Goal: Task Accomplishment & Management: Use online tool/utility

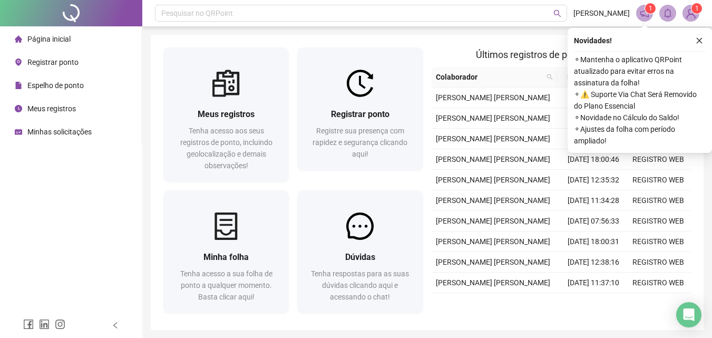
click at [61, 60] on span "Registrar ponto" at bounding box center [52, 62] width 51 height 8
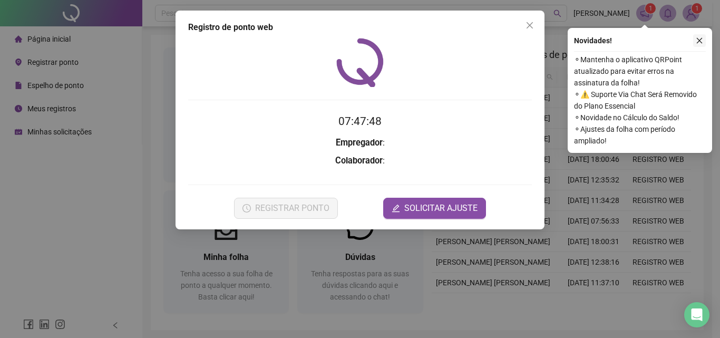
click at [703, 41] on button "button" at bounding box center [699, 40] width 13 height 13
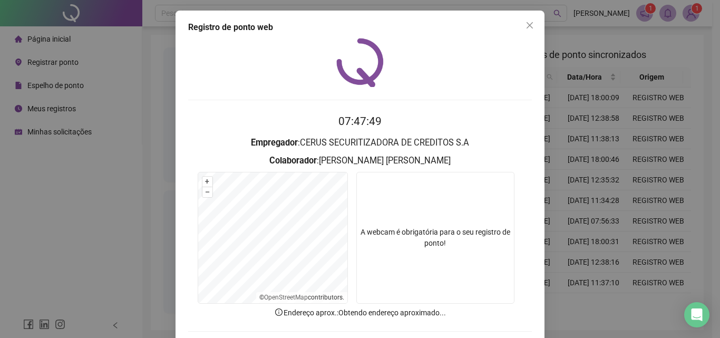
scroll to position [51, 0]
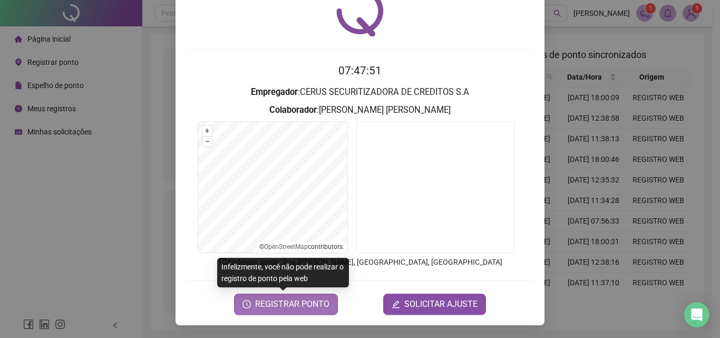
click at [298, 305] on span "REGISTRAR PONTO" at bounding box center [292, 304] width 74 height 13
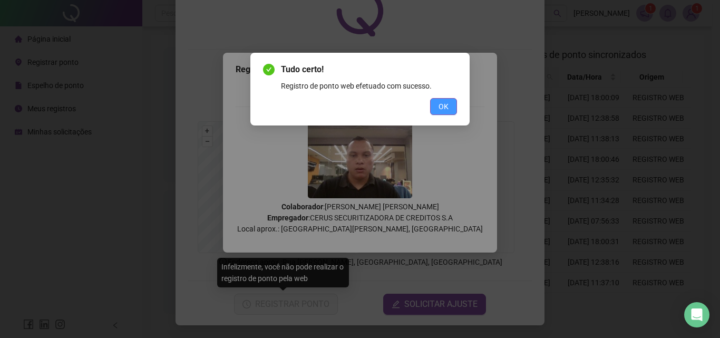
click at [449, 106] on button "OK" at bounding box center [443, 106] width 27 height 17
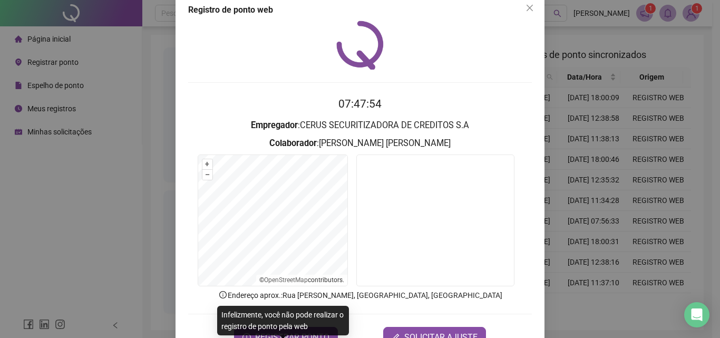
scroll to position [0, 0]
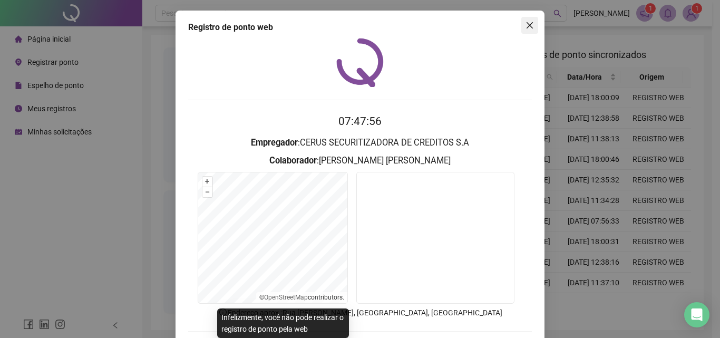
click at [525, 24] on icon "close" at bounding box center [529, 25] width 8 height 8
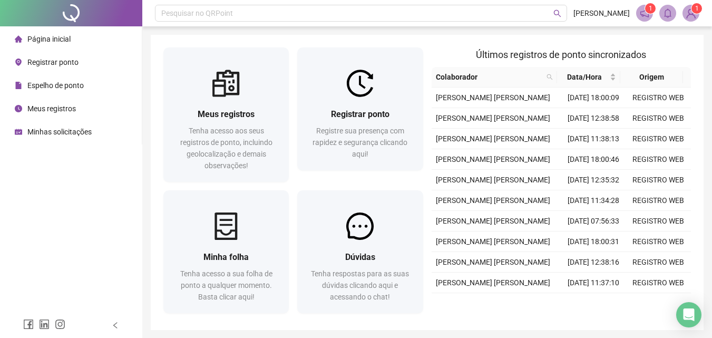
click at [90, 104] on li "Meus registros" at bounding box center [71, 108] width 138 height 21
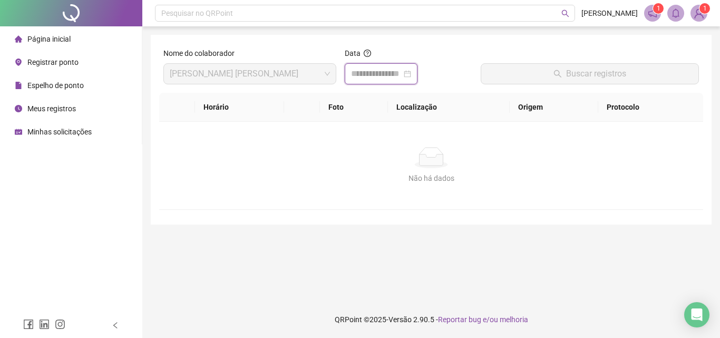
click at [401, 74] on input at bounding box center [376, 73] width 51 height 13
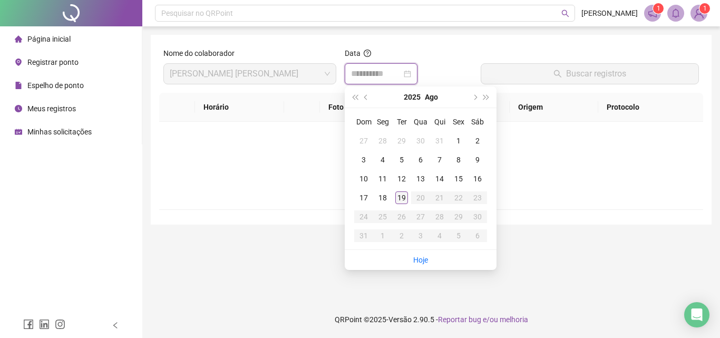
type input "**********"
click at [399, 198] on div "19" at bounding box center [401, 197] width 13 height 13
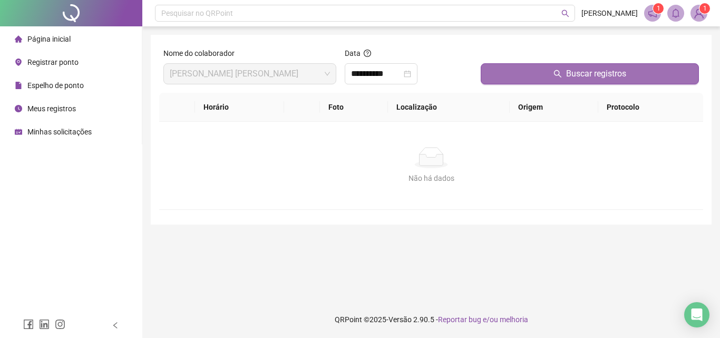
click at [519, 72] on button "Buscar registros" at bounding box center [589, 73] width 218 height 21
